Goal: Transaction & Acquisition: Register for event/course

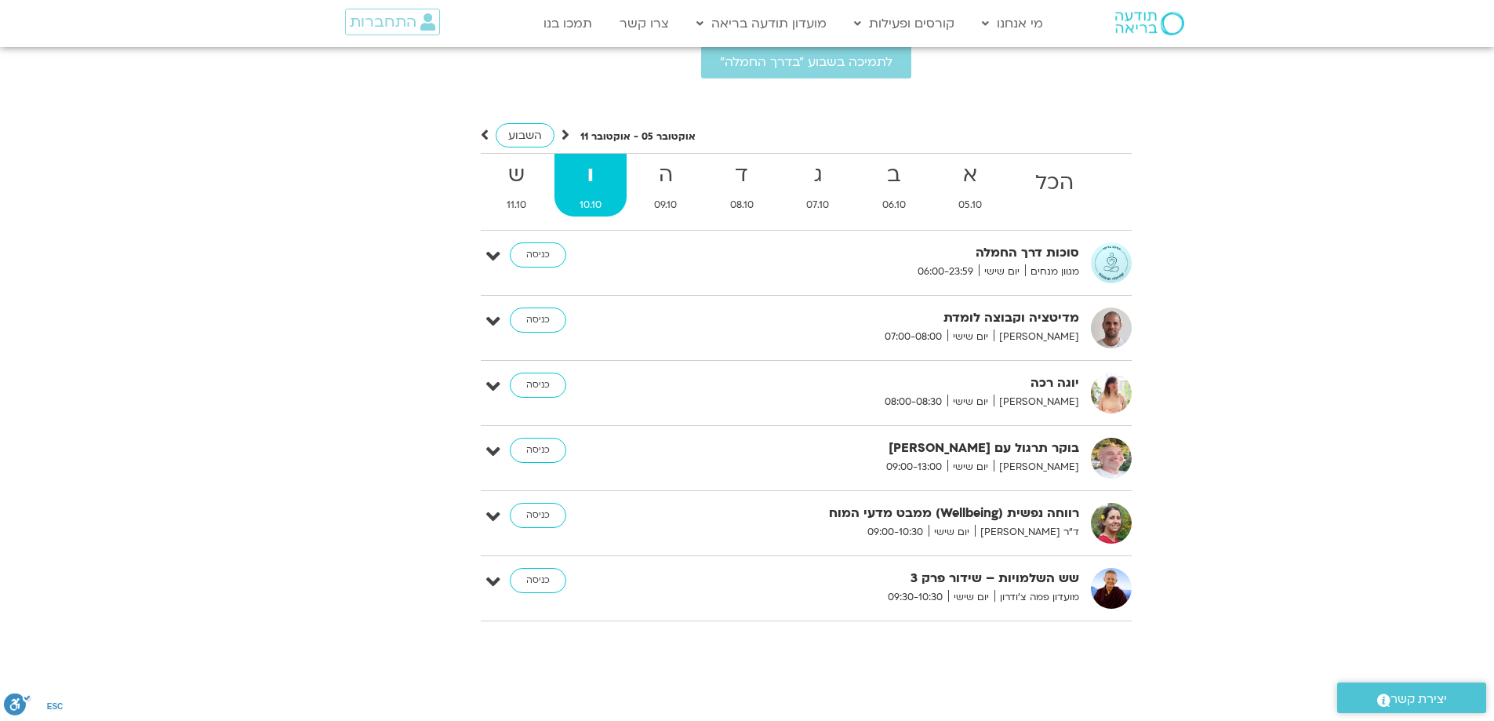
scroll to position [3268, 0]
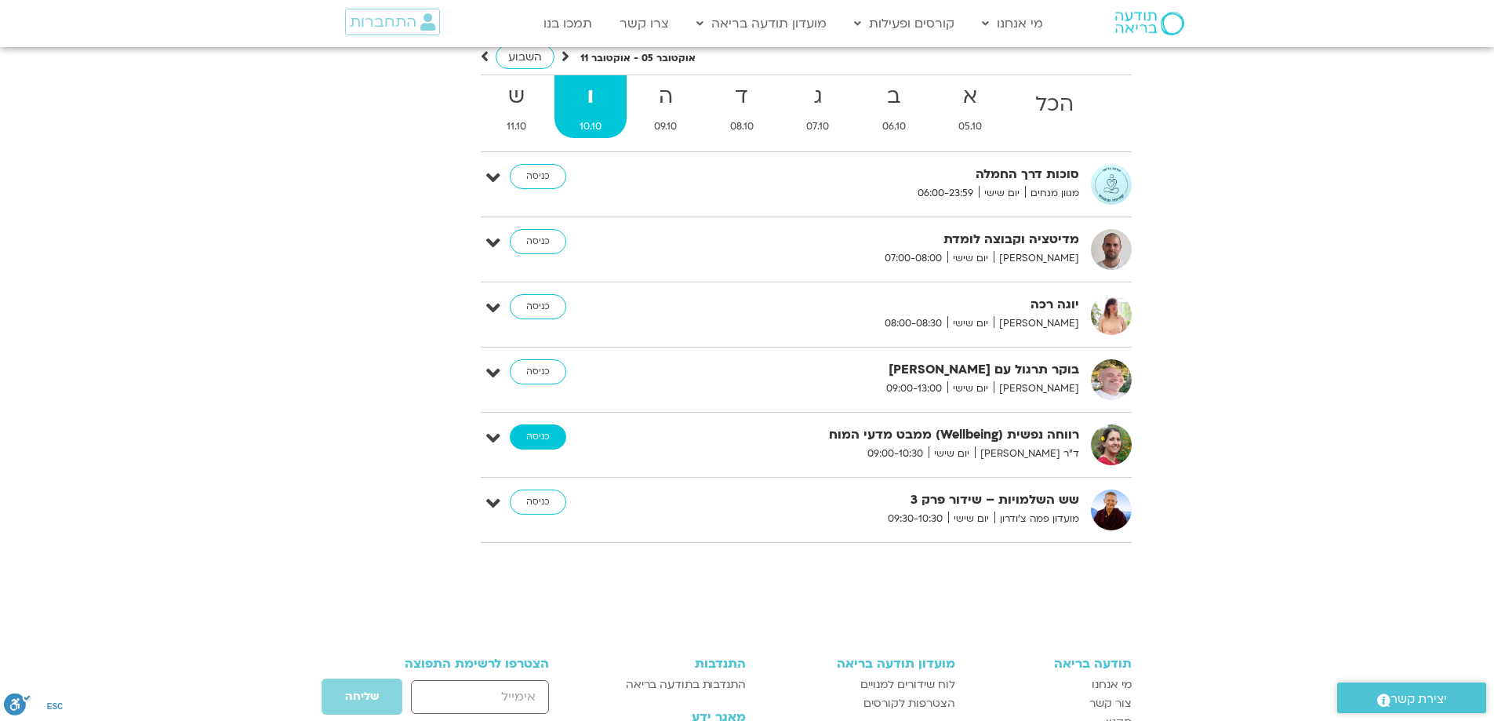
click at [547, 449] on link "כניסה" at bounding box center [538, 436] width 56 height 25
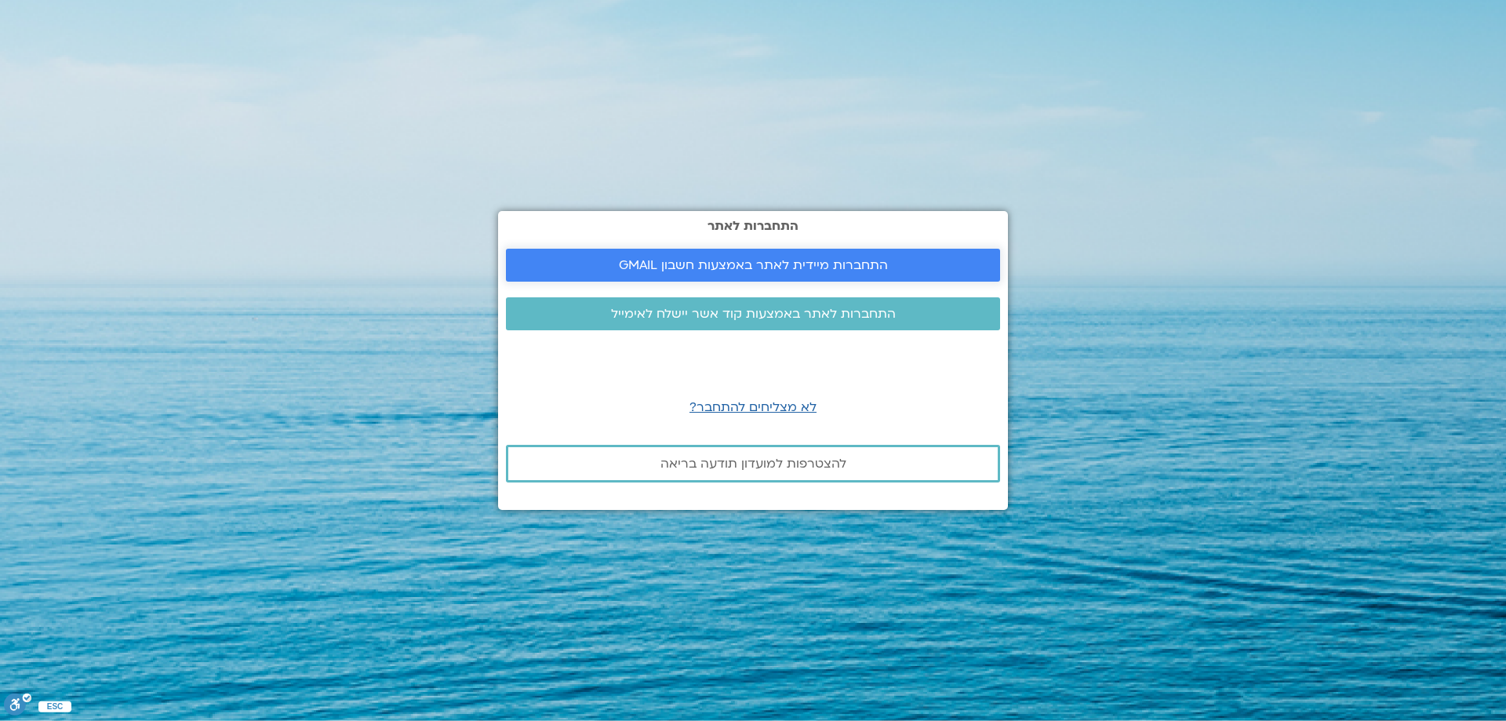
click at [746, 260] on span "התחברות מיידית לאתר באמצעות חשבון GMAIL" at bounding box center [753, 265] width 269 height 14
